Goal: Task Accomplishment & Management: Manage account settings

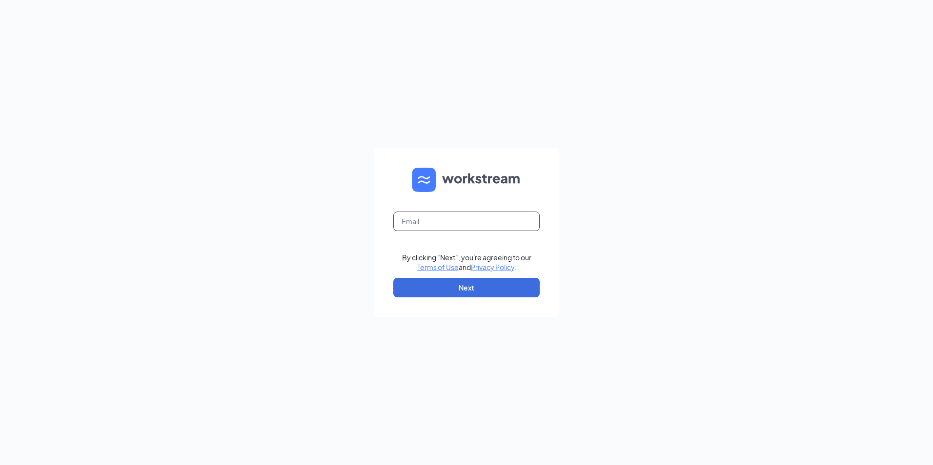
click at [435, 222] on input "text" at bounding box center [466, 222] width 146 height 20
type input "bk17863@gmail.com"
click at [438, 288] on button "Next" at bounding box center [466, 288] width 146 height 20
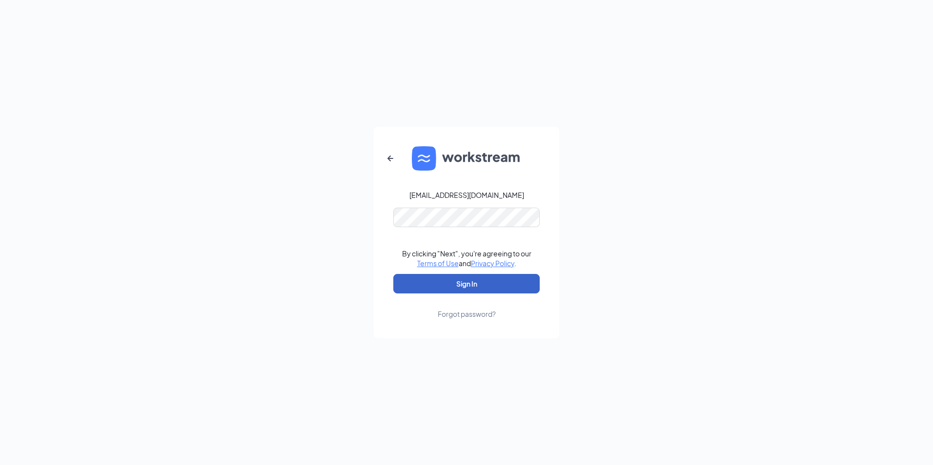
click at [423, 277] on button "Sign In" at bounding box center [466, 284] width 146 height 20
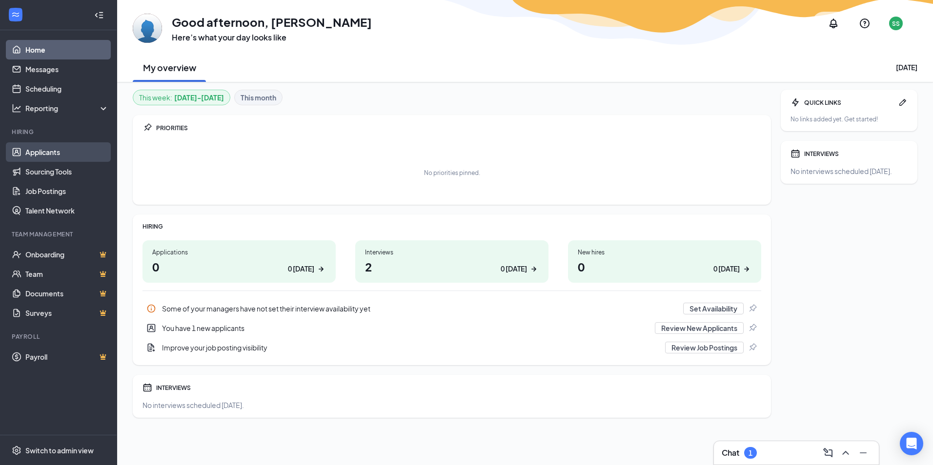
click at [51, 150] on link "Applicants" at bounding box center [66, 152] width 83 height 20
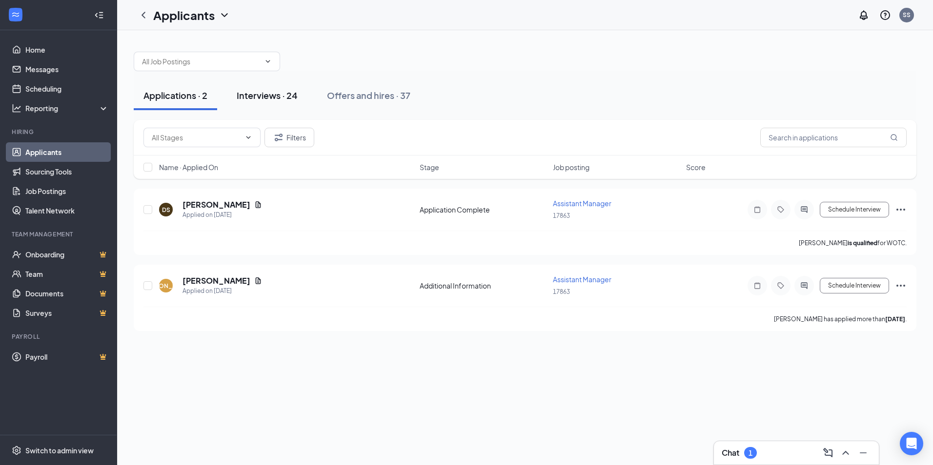
click at [282, 99] on div "Interviews · 24" at bounding box center [267, 95] width 61 height 12
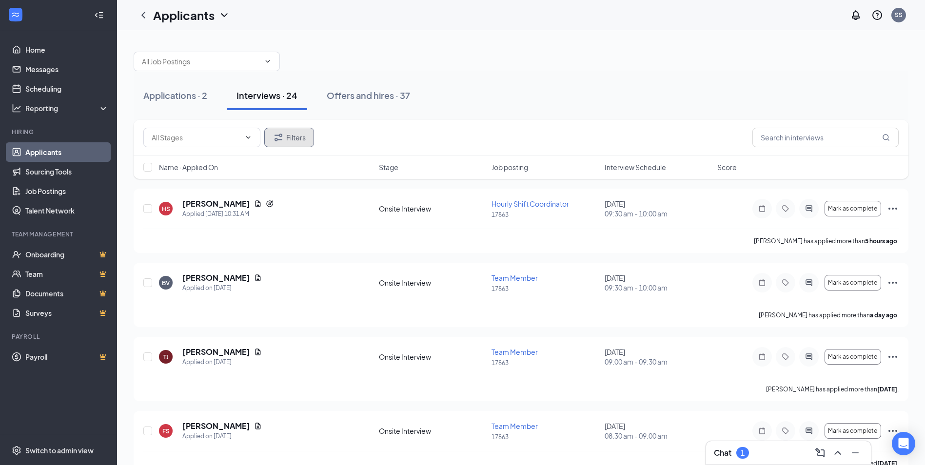
click at [299, 138] on button "Filters" at bounding box center [289, 138] width 50 height 20
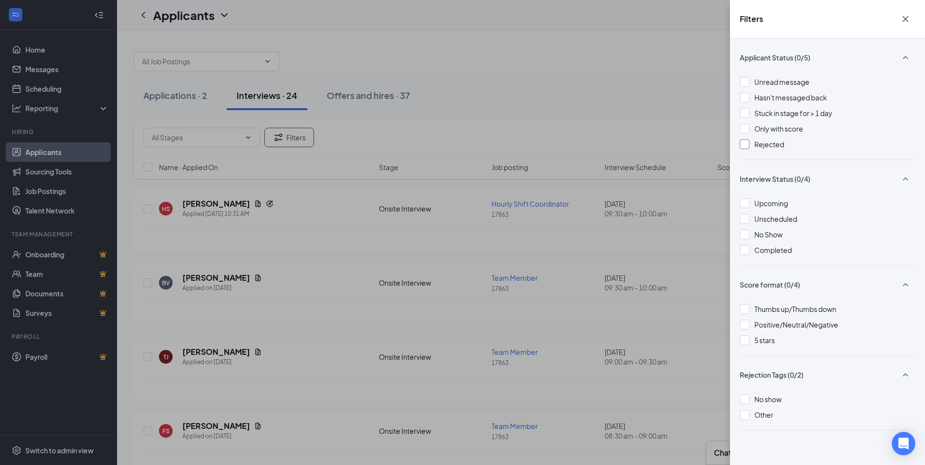
click at [748, 142] on div at bounding box center [745, 145] width 10 height 10
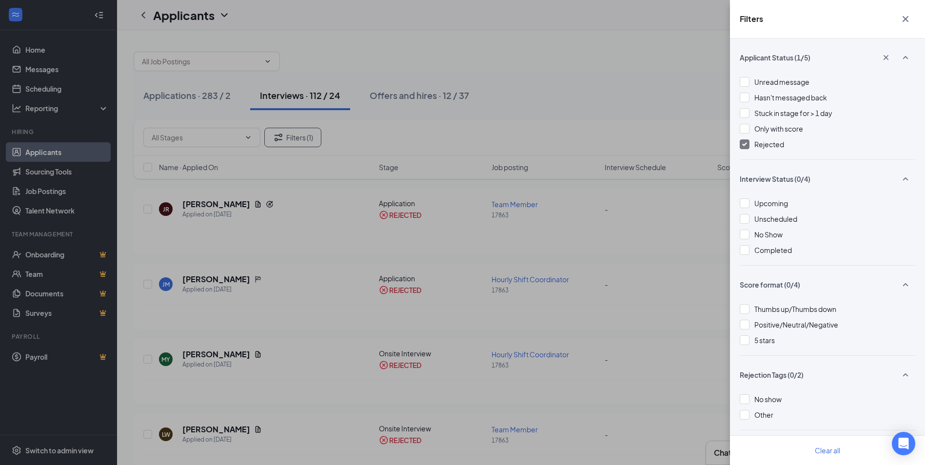
click at [681, 208] on div "Filters Applicant Status (1/5) Unread message Hasn't messaged back Stuck in sta…" at bounding box center [462, 232] width 925 height 465
click at [908, 21] on icon "Cross" at bounding box center [906, 19] width 6 height 6
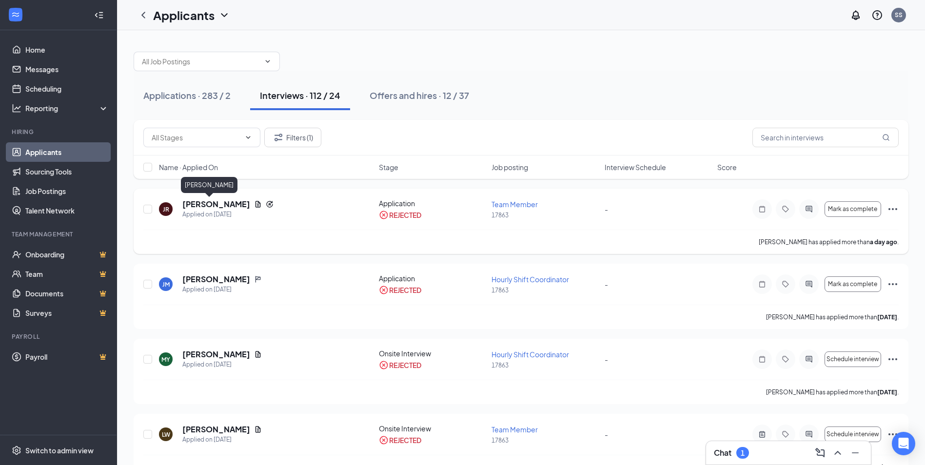
click at [199, 203] on h5 "[PERSON_NAME]" at bounding box center [216, 204] width 68 height 11
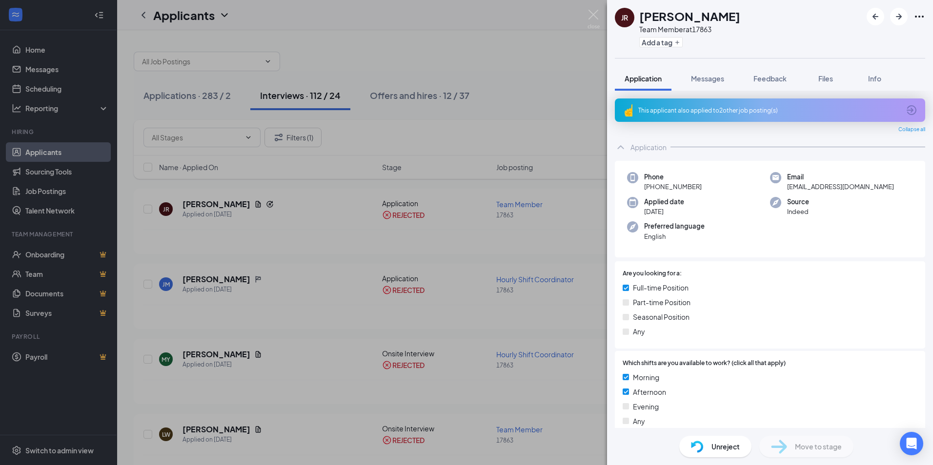
click at [675, 106] on div "This applicant also applied to 2 other job posting(s)" at bounding box center [768, 110] width 261 height 8
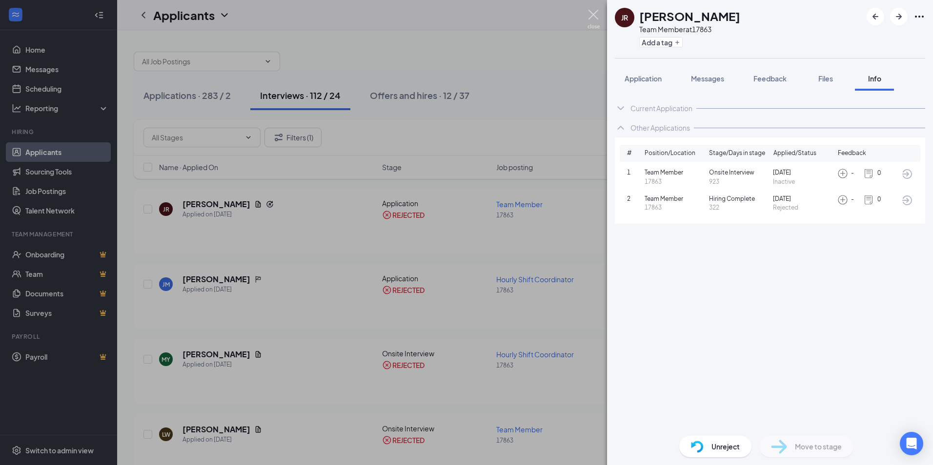
drag, startPoint x: 594, startPoint y: 20, endPoint x: 485, endPoint y: 79, distance: 123.5
click at [594, 20] on img at bounding box center [593, 19] width 12 height 19
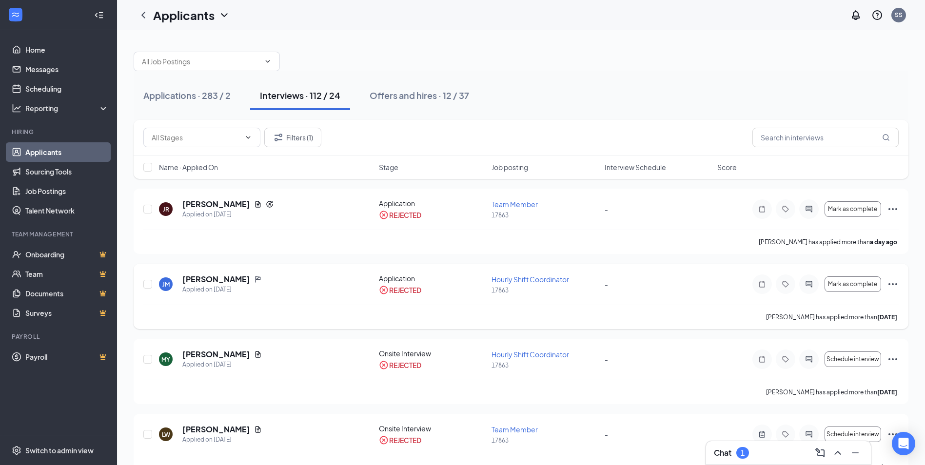
click at [893, 285] on icon "Ellipses" at bounding box center [893, 285] width 12 height 12
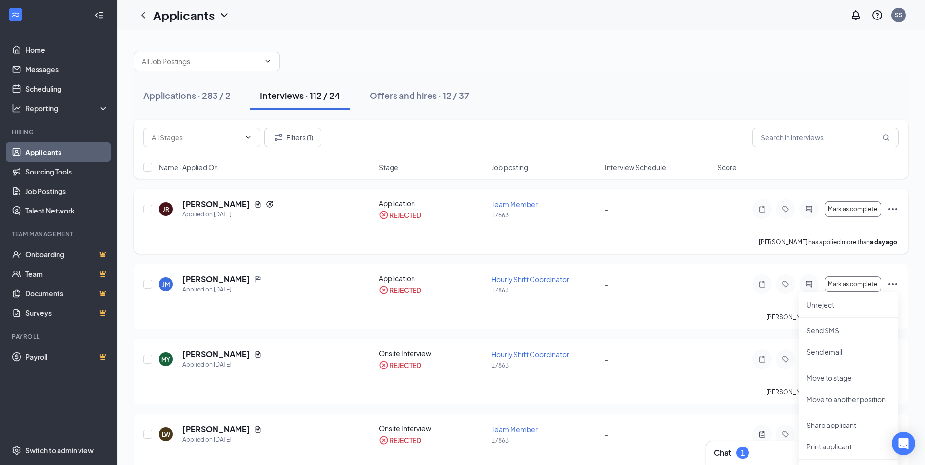
click at [695, 218] on div "JR [PERSON_NAME] Applied on [DATE] Application REJECTED Team Member 17863 - [PE…" at bounding box center [521, 214] width 756 height 31
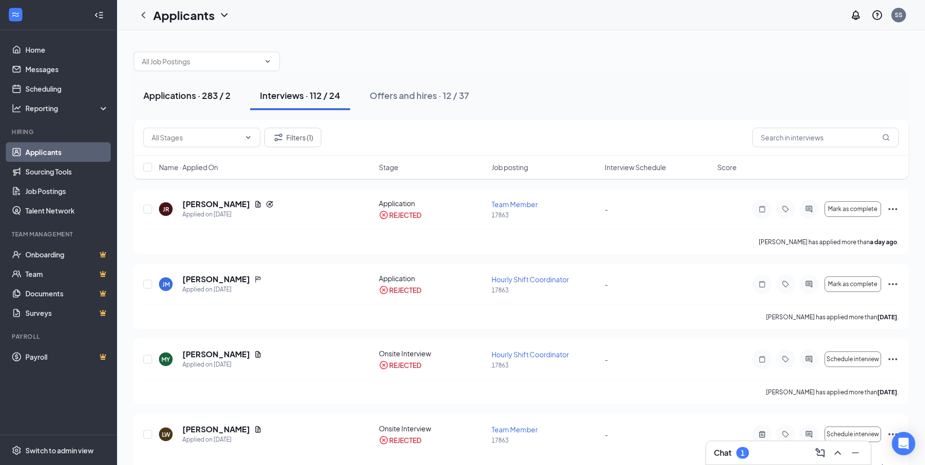
click at [178, 93] on div "Applications · 283 / 2" at bounding box center [186, 95] width 87 height 12
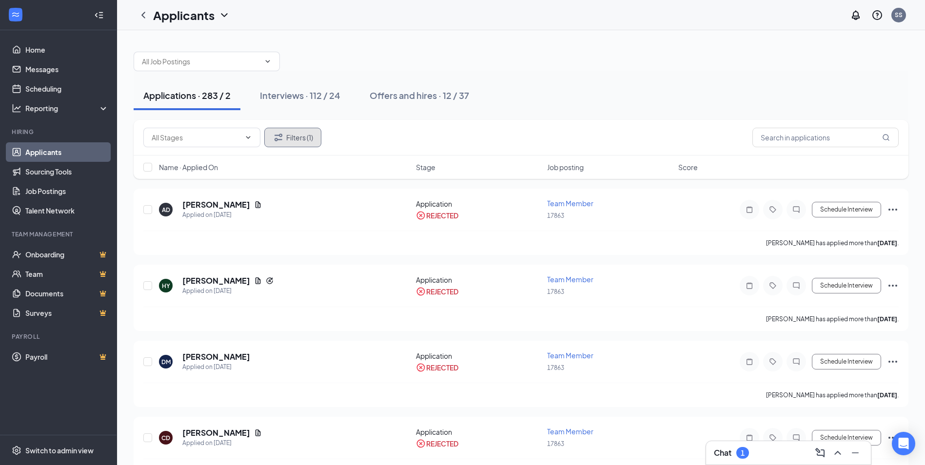
click at [300, 141] on button "Filters (1)" at bounding box center [292, 138] width 57 height 20
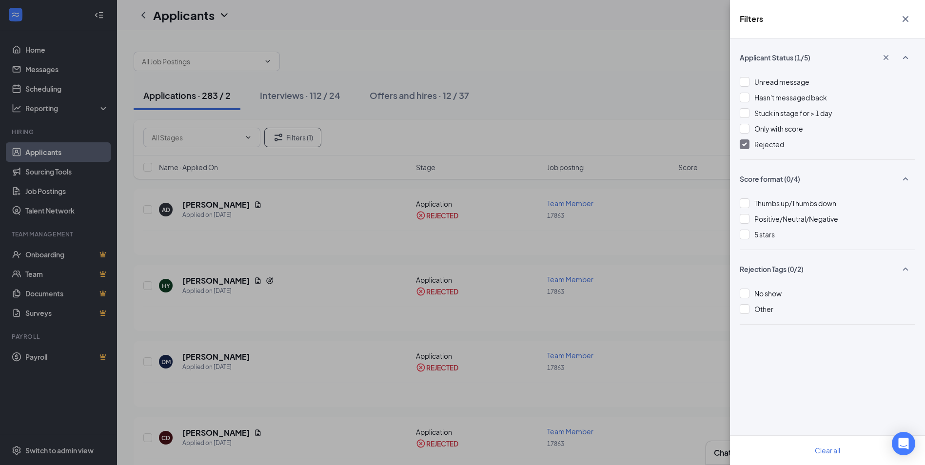
click at [742, 145] on img at bounding box center [744, 144] width 5 height 4
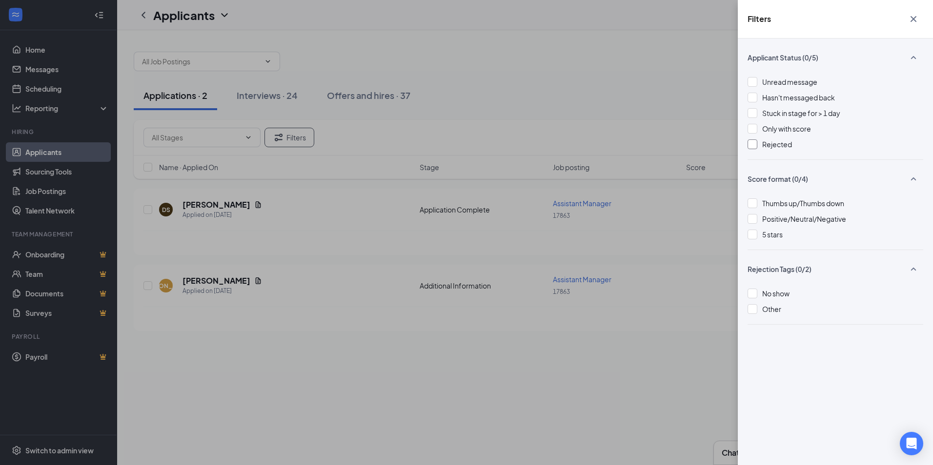
click at [624, 42] on div "Filters Applicant Status (0/5) Unread message Hasn't messaged back Stuck in sta…" at bounding box center [466, 232] width 933 height 465
click at [320, 212] on div "Filters Applicant Status (0/5) Unread message Hasn't messaged back Stuck in sta…" at bounding box center [466, 232] width 933 height 465
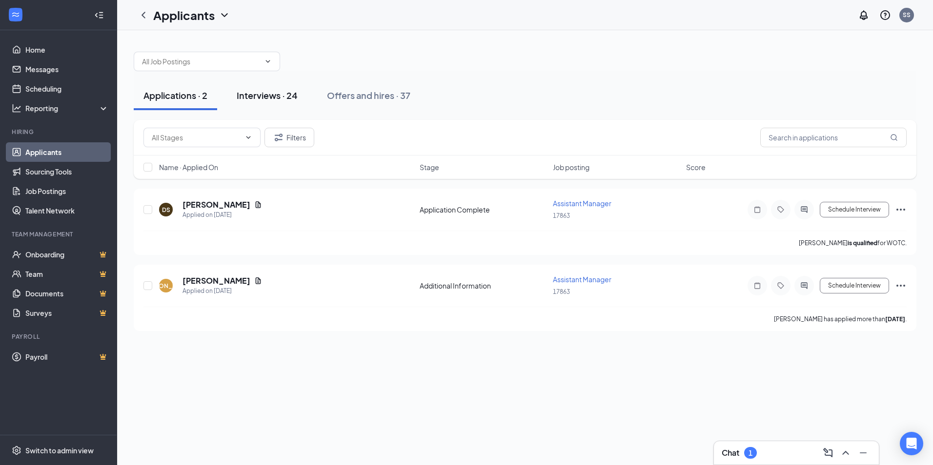
click at [254, 93] on div "Interviews · 24" at bounding box center [267, 95] width 61 height 12
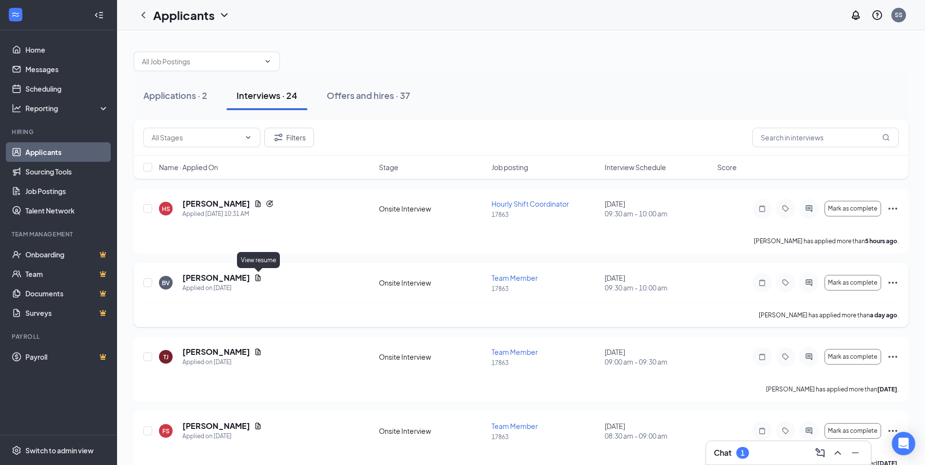
click at [261, 279] on icon "Document" at bounding box center [258, 278] width 8 height 8
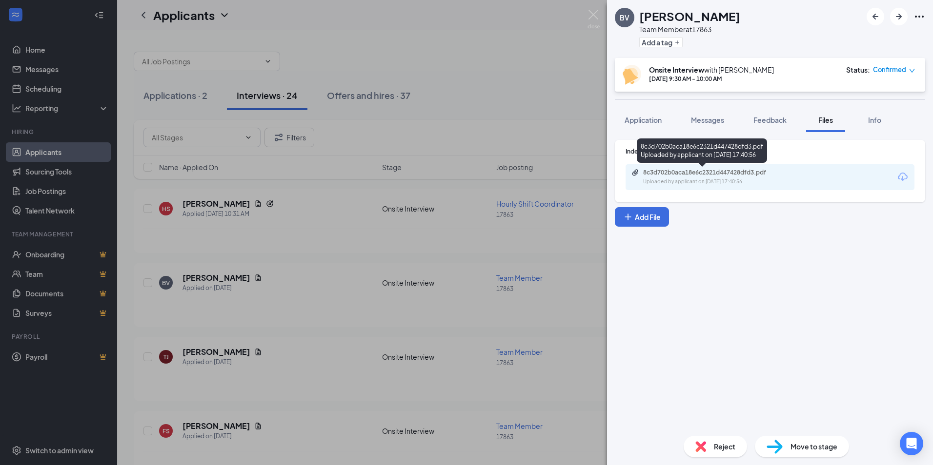
click at [695, 170] on div "8c3d702b0aca18e6c2321d447428dfd3.pdf" at bounding box center [711, 173] width 137 height 8
